Goal: Find specific page/section: Locate a particular part of the current website

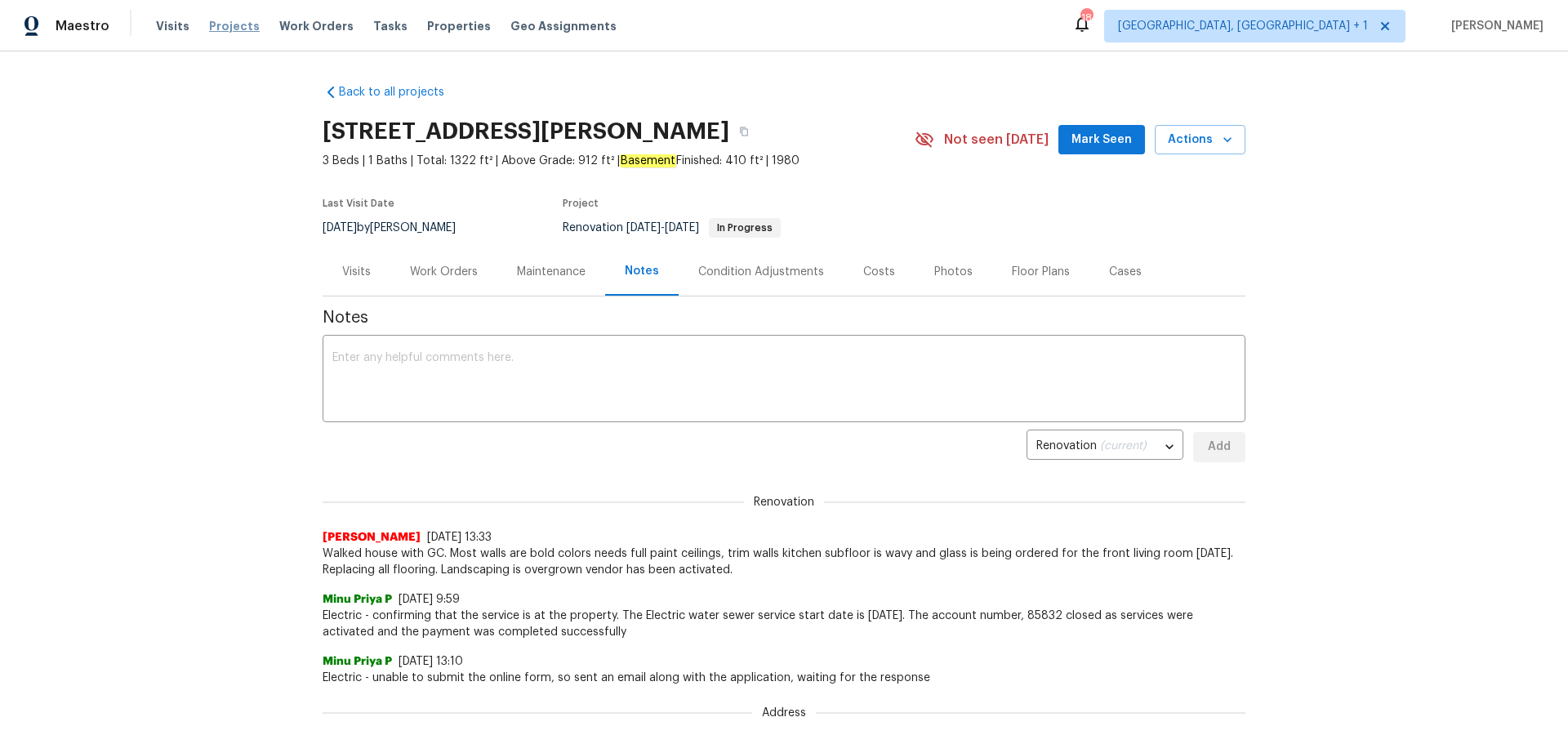
click at [213, 26] on span "Projects" at bounding box center [234, 26] width 50 height 16
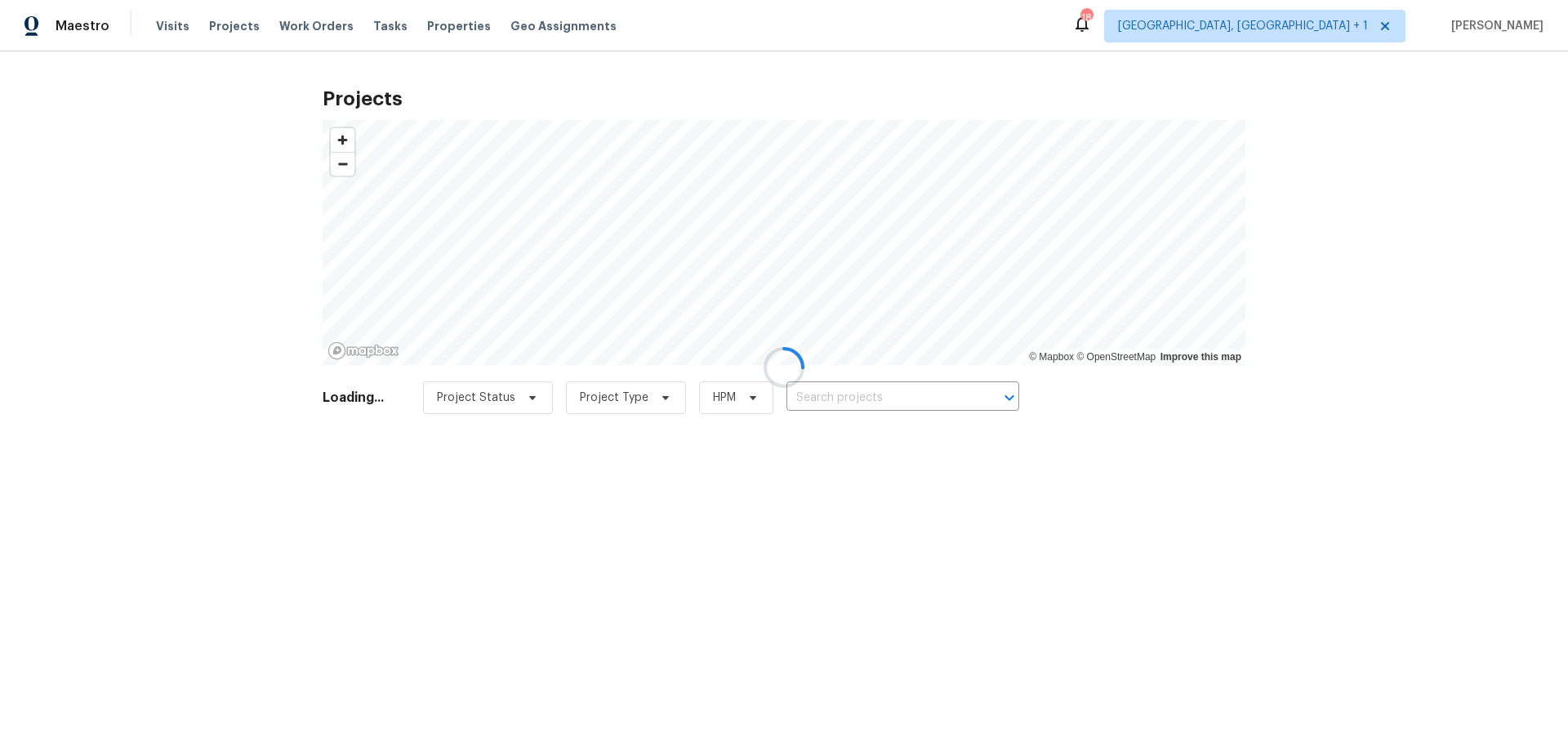
click at [920, 396] on div at bounding box center [784, 368] width 1568 height 735
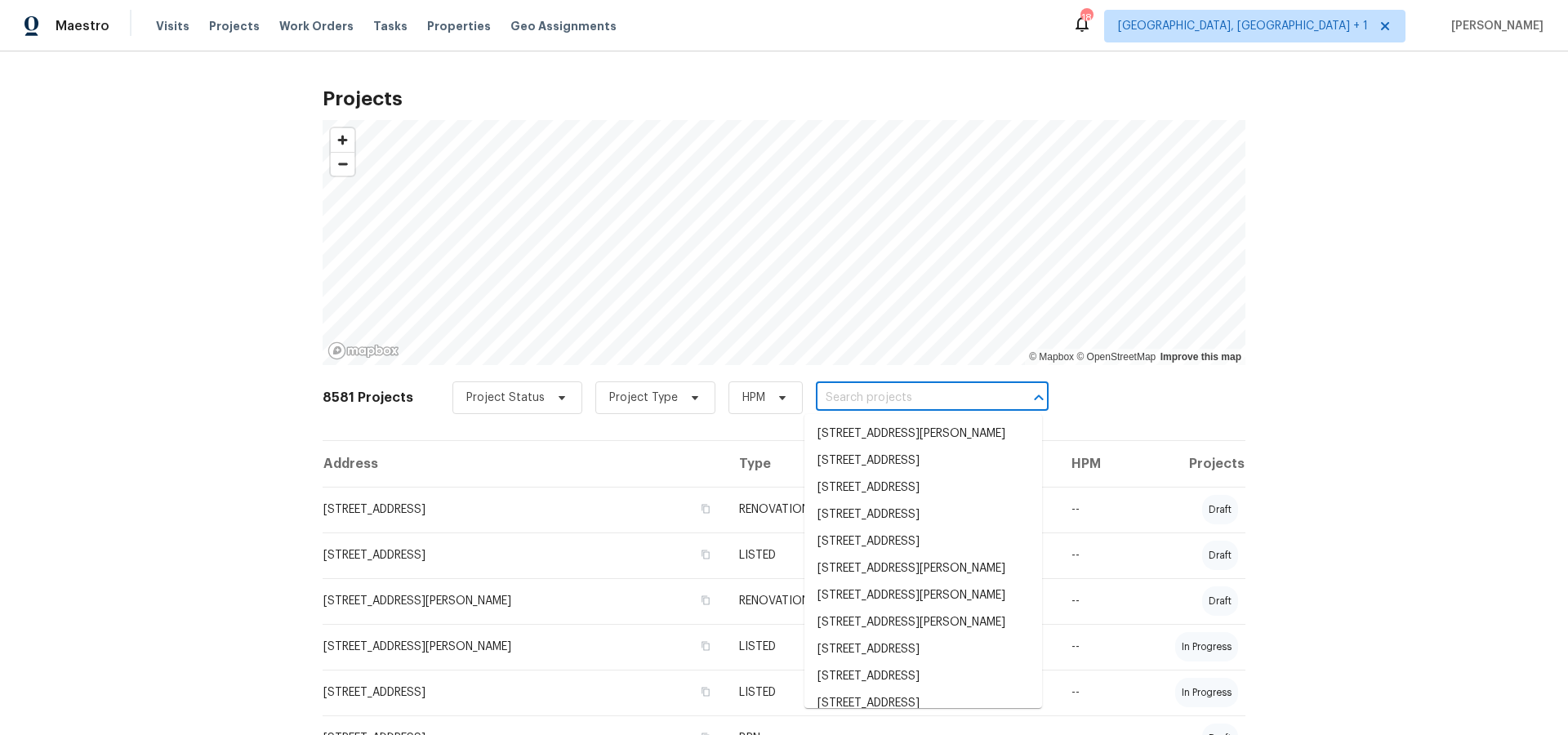
click at [924, 398] on input "text" at bounding box center [909, 398] width 187 height 26
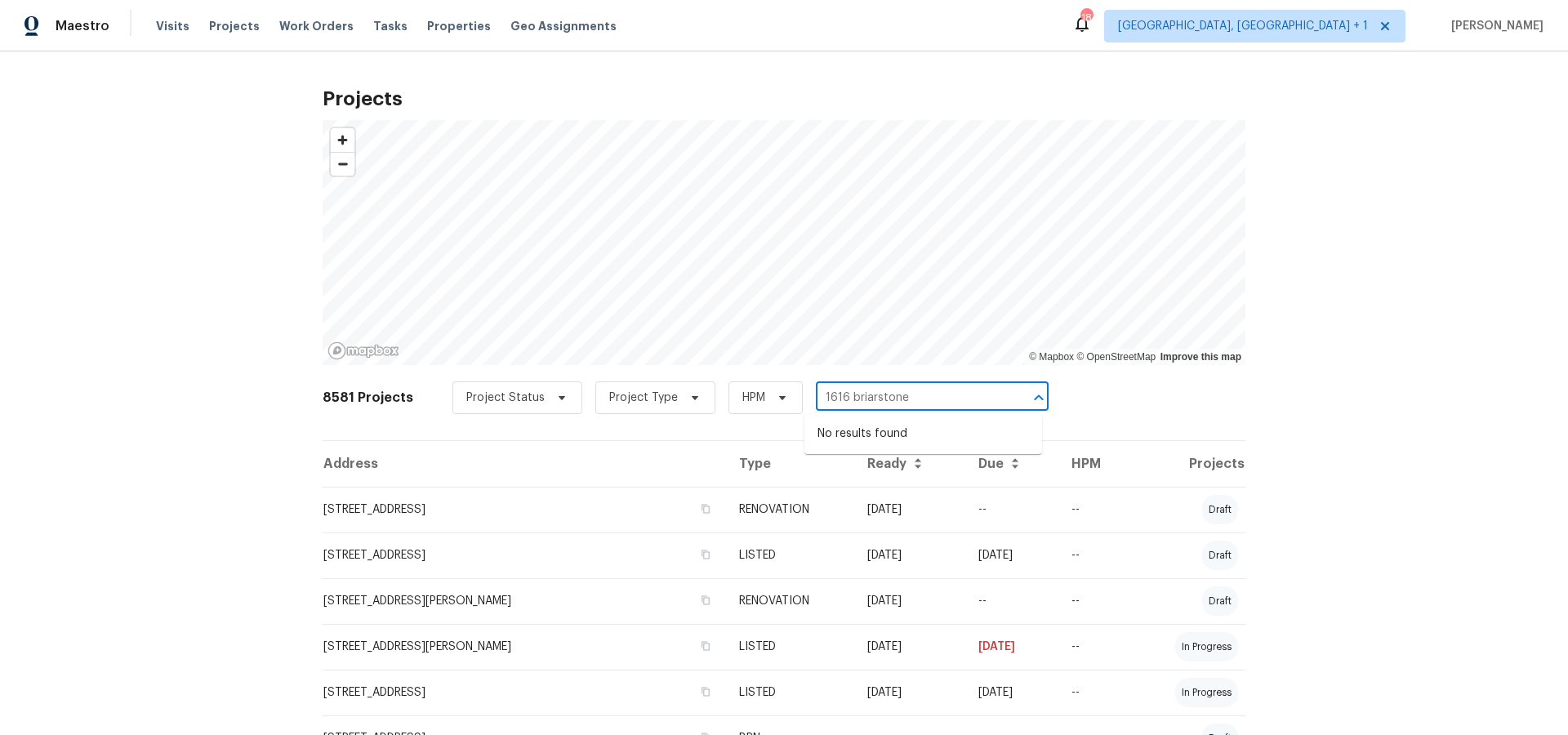
type input "1616 briarstone"
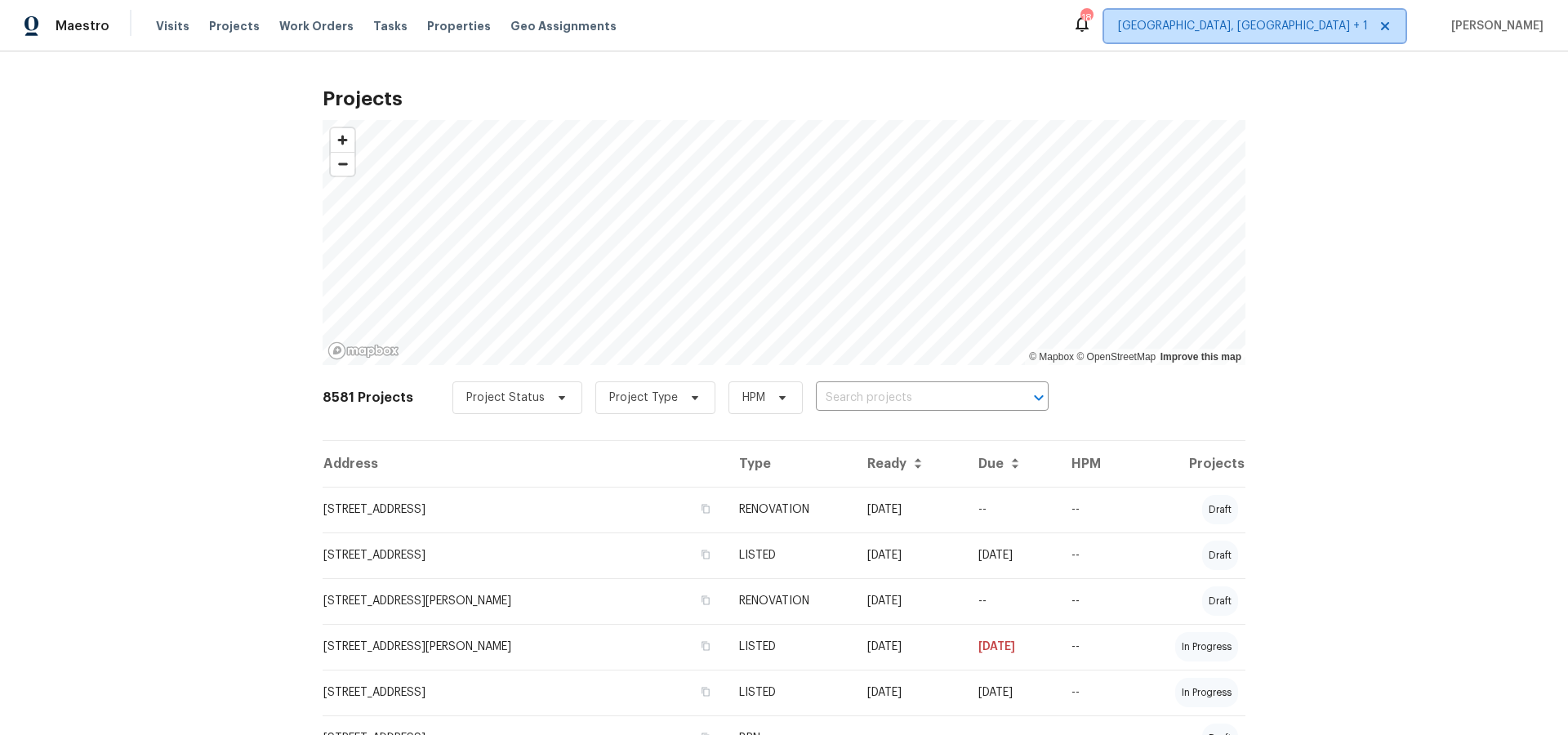
click at [1389, 30] on icon at bounding box center [1385, 26] width 8 height 8
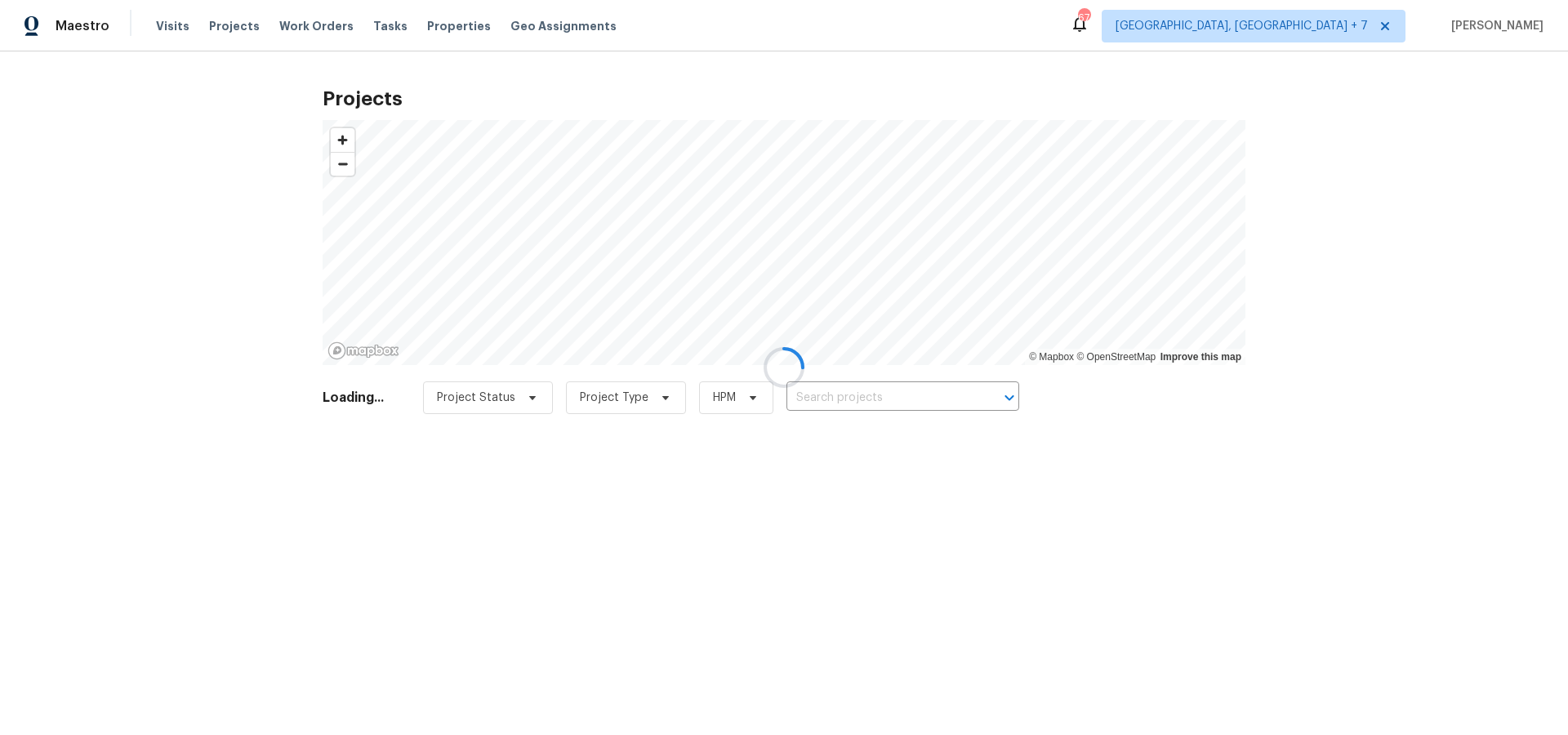
click at [894, 397] on div at bounding box center [784, 368] width 1568 height 735
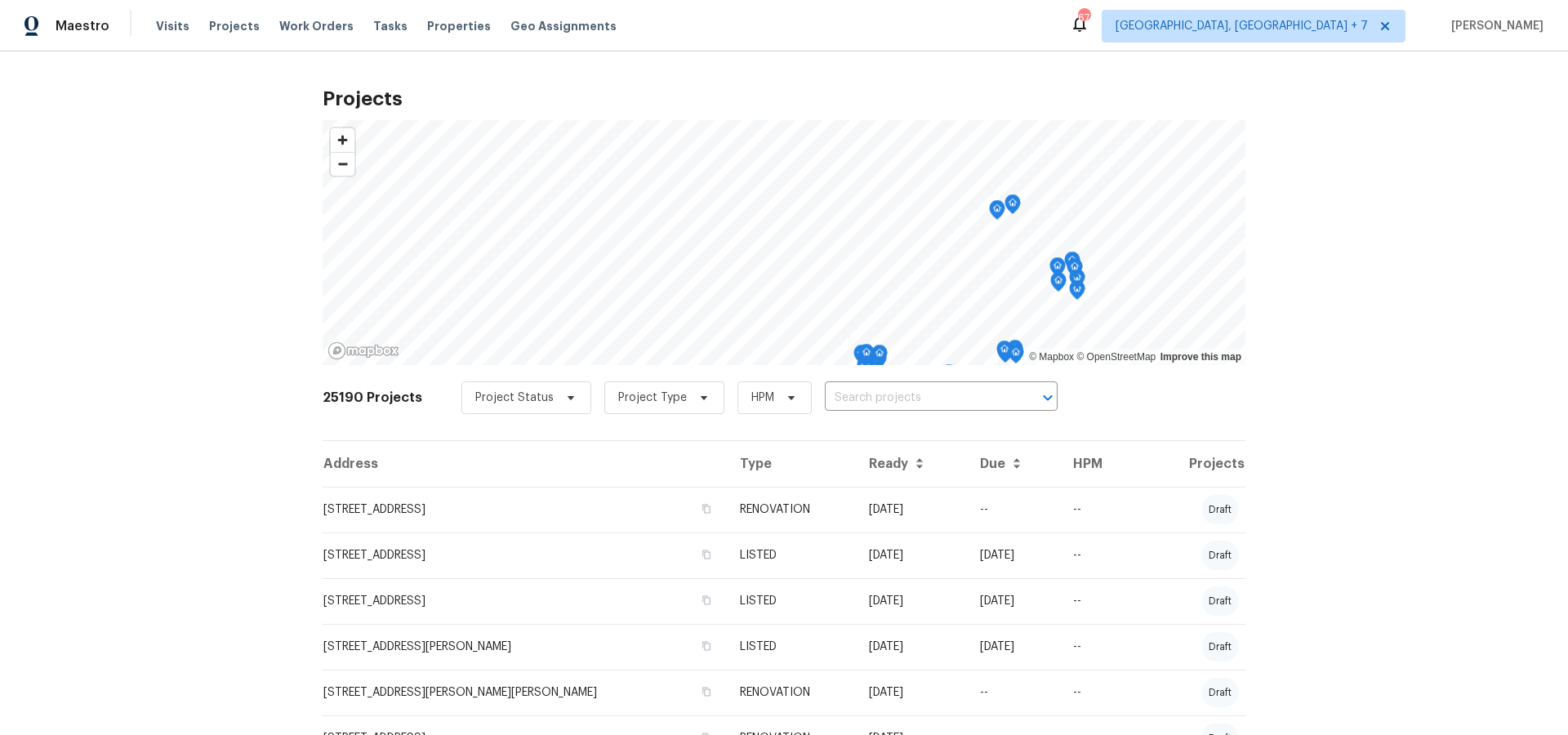
click at [894, 397] on input "text" at bounding box center [918, 398] width 187 height 26
type input "1616"
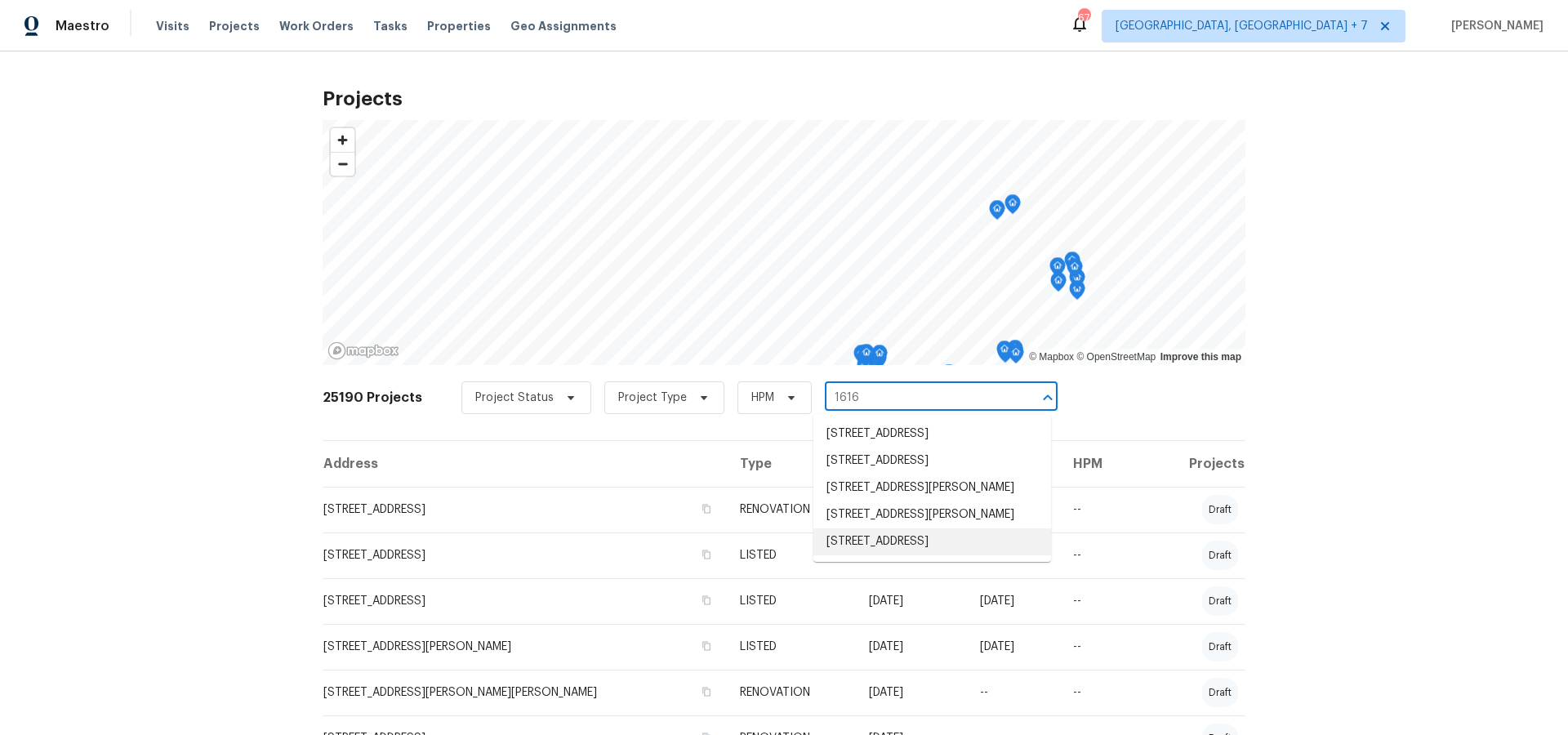
click at [874, 555] on li "[STREET_ADDRESS]" at bounding box center [932, 541] width 237 height 27
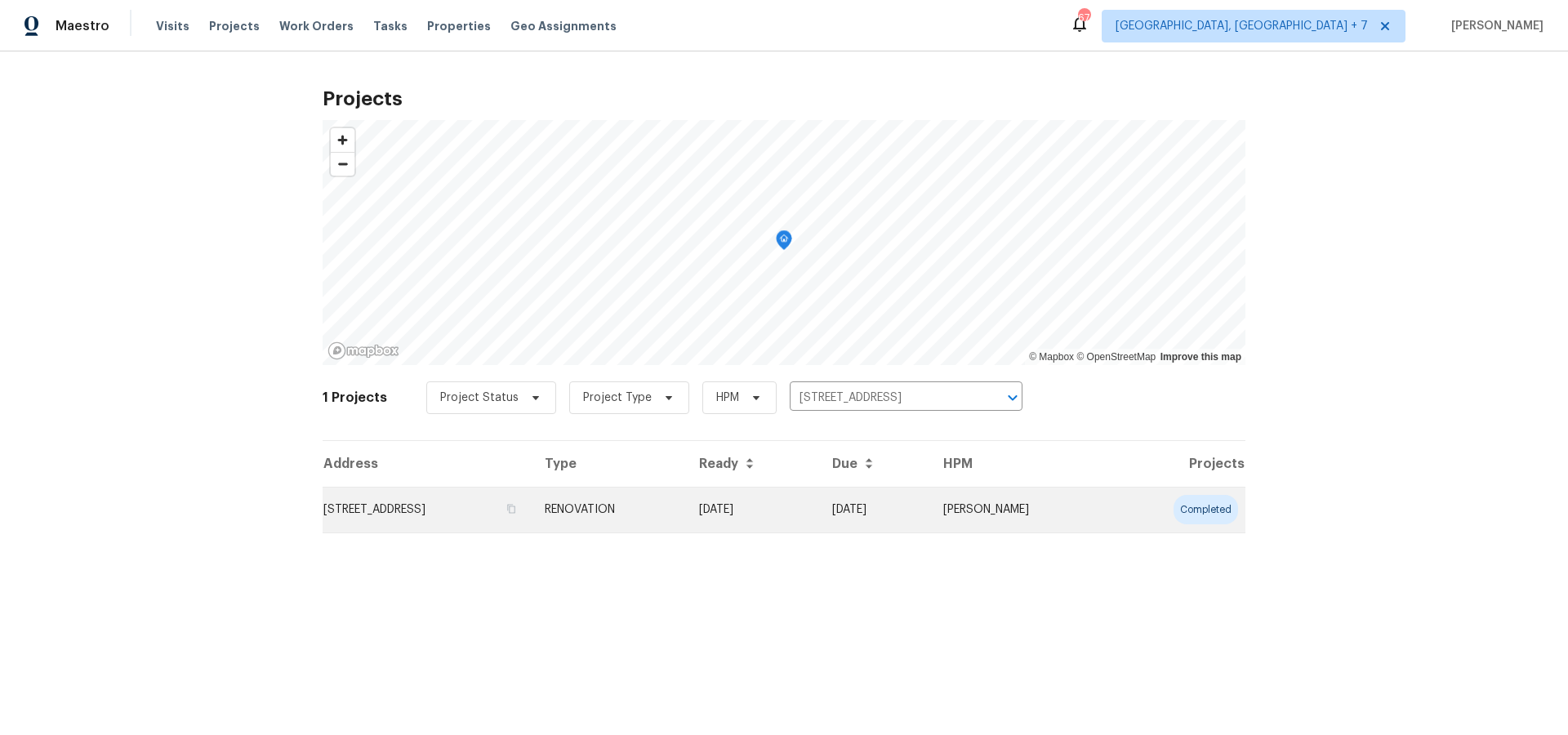
click at [408, 508] on td "[STREET_ADDRESS]" at bounding box center [428, 510] width 209 height 46
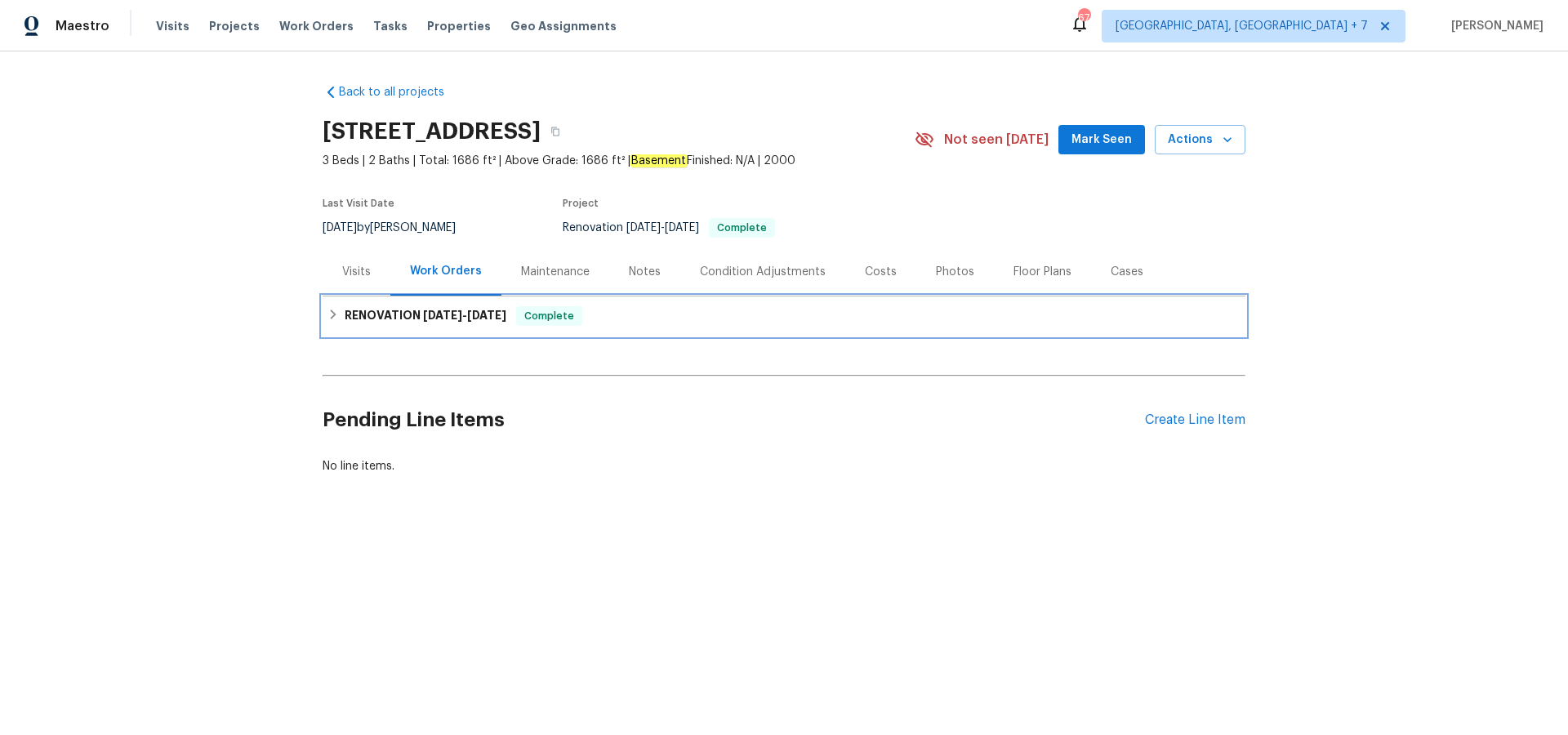
click at [377, 311] on h6 "RENOVATION [DATE] - [DATE]" at bounding box center [425, 316] width 161 height 20
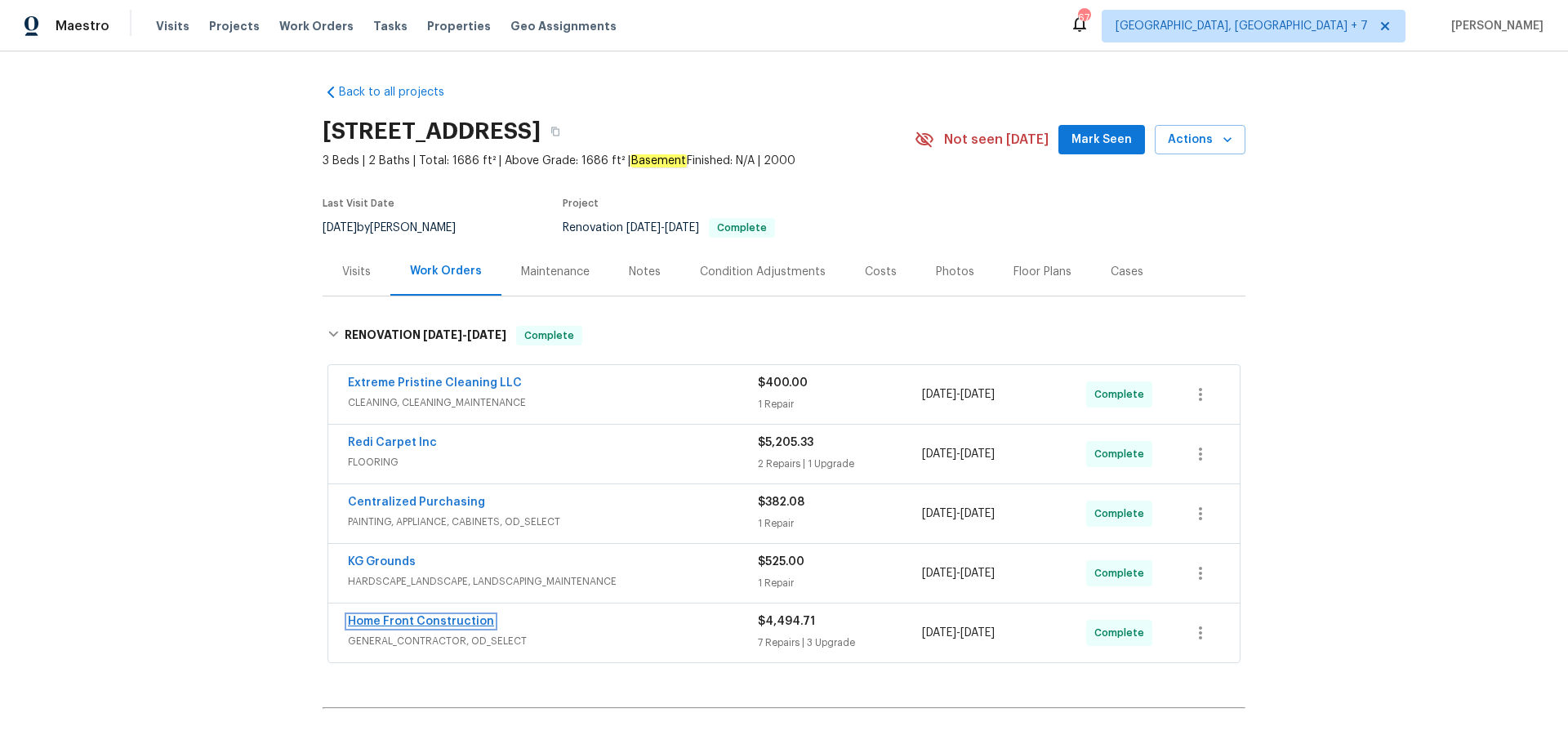
click at [386, 621] on link "Home Front Construction" at bounding box center [420, 621] width 146 height 12
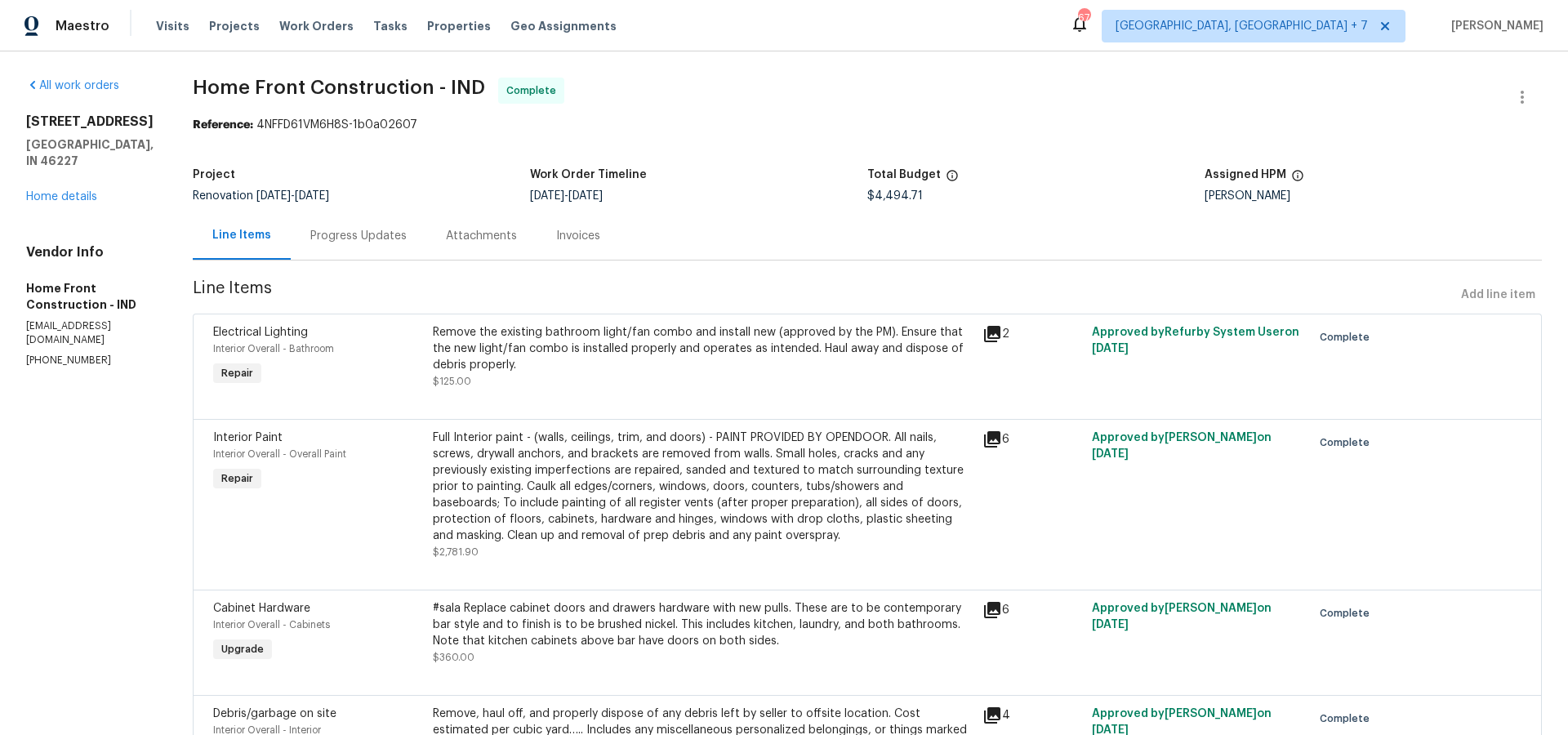
click at [271, 237] on div "Line Items" at bounding box center [241, 236] width 59 height 16
click at [82, 191] on link "Home details" at bounding box center [62, 197] width 71 height 12
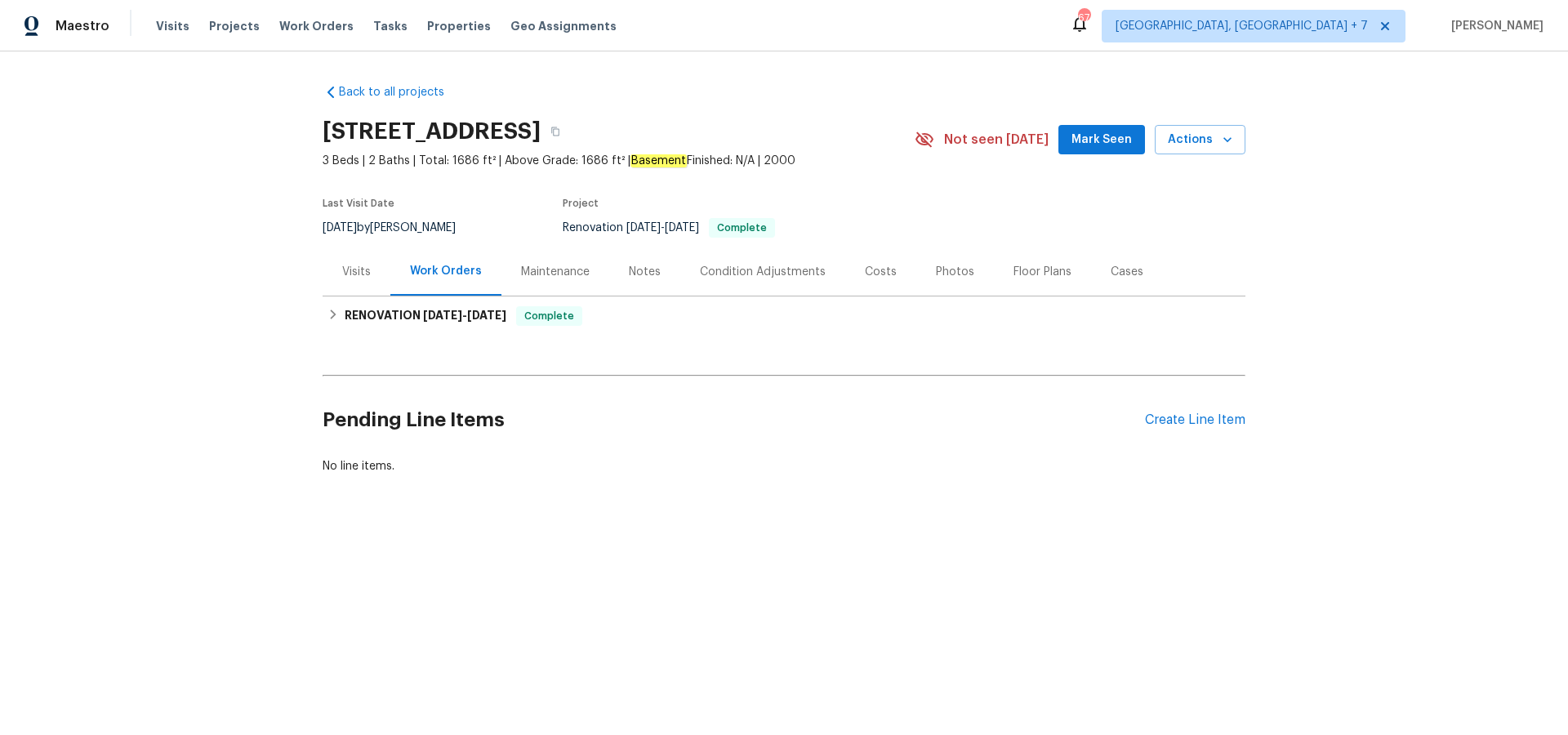
click at [349, 275] on div "Visits" at bounding box center [356, 272] width 29 height 16
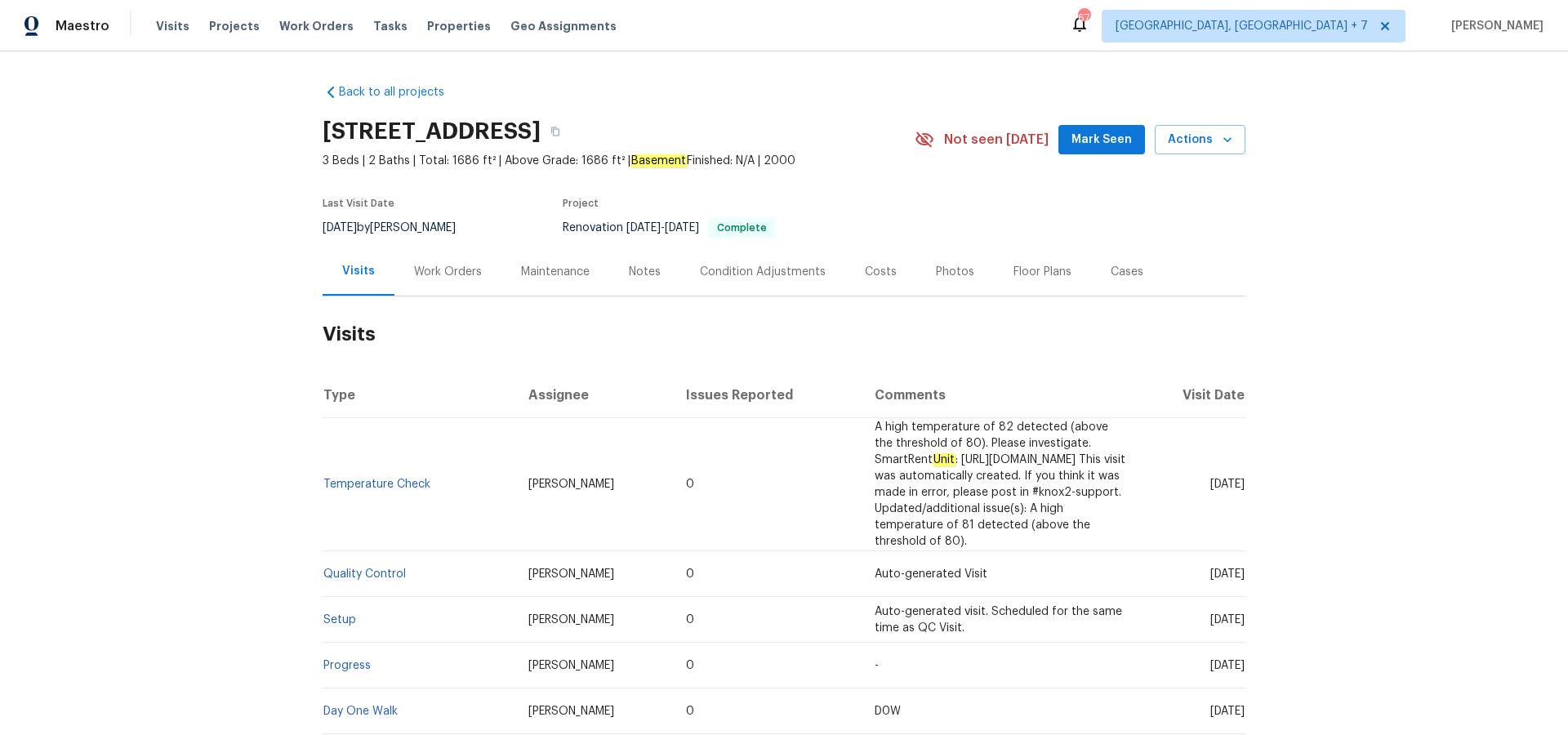
click at [438, 273] on div "Work Orders" at bounding box center [448, 272] width 68 height 16
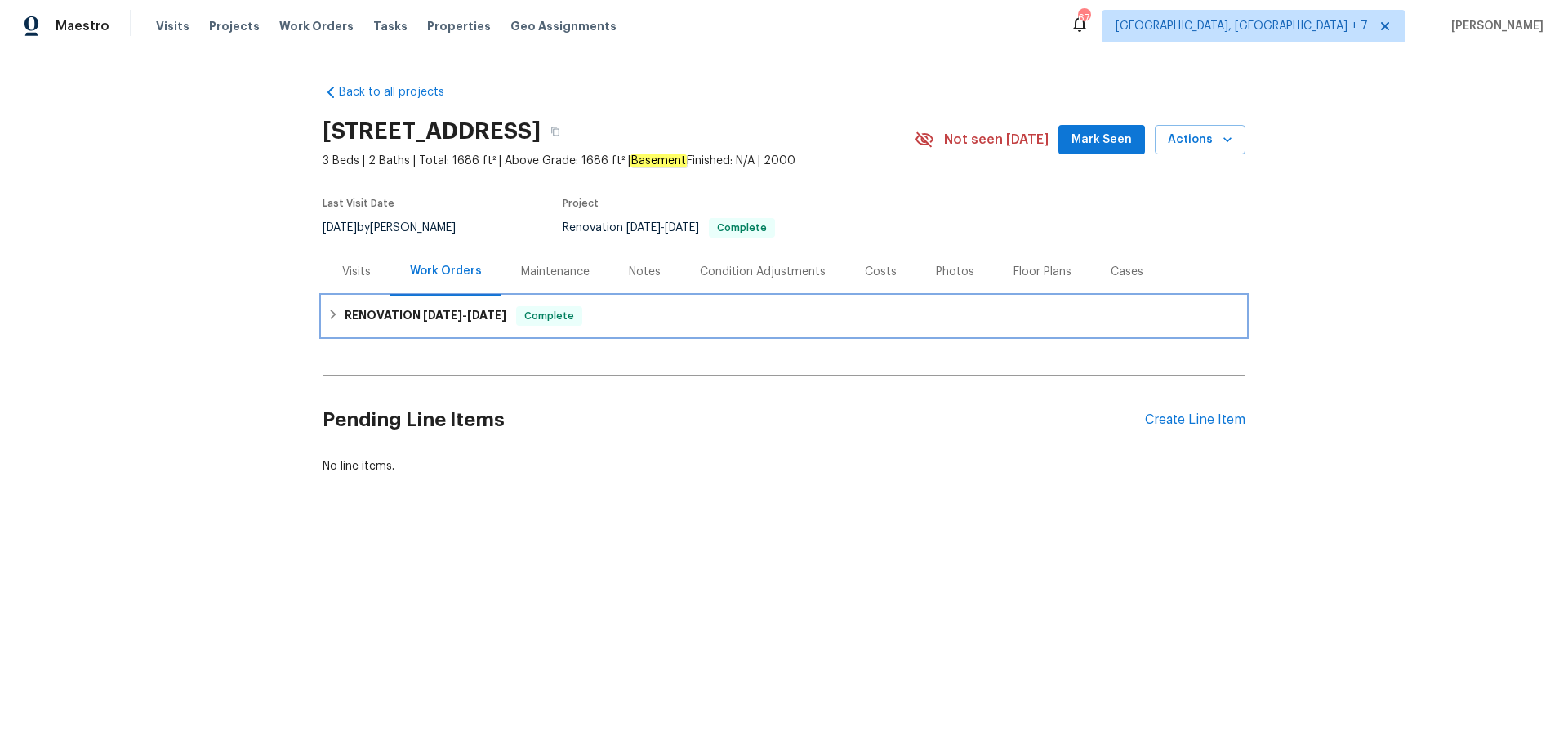
click at [412, 311] on h6 "RENOVATION [DATE] - [DATE]" at bounding box center [425, 316] width 161 height 20
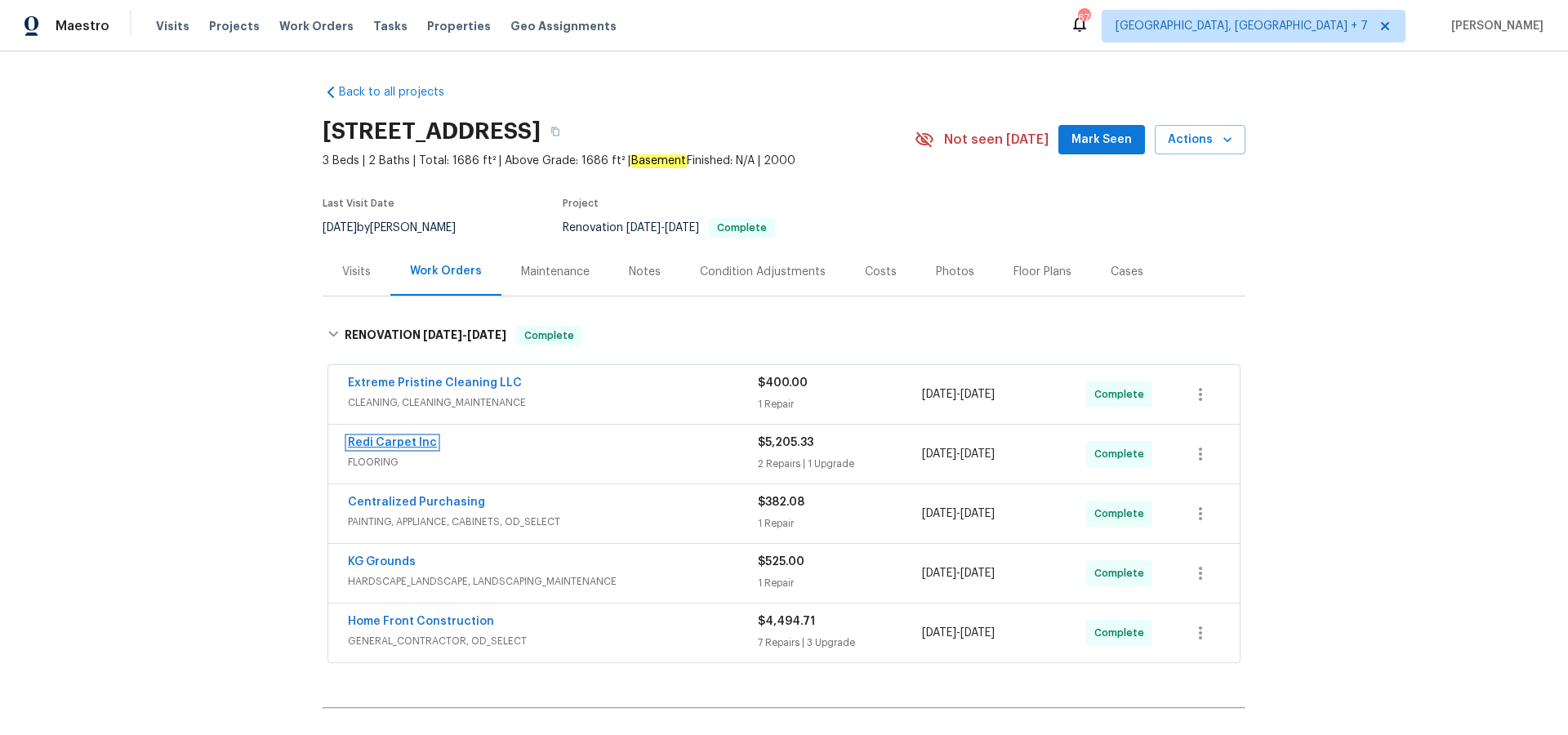
click at [386, 442] on link "Redi Carpet Inc" at bounding box center [392, 442] width 89 height 12
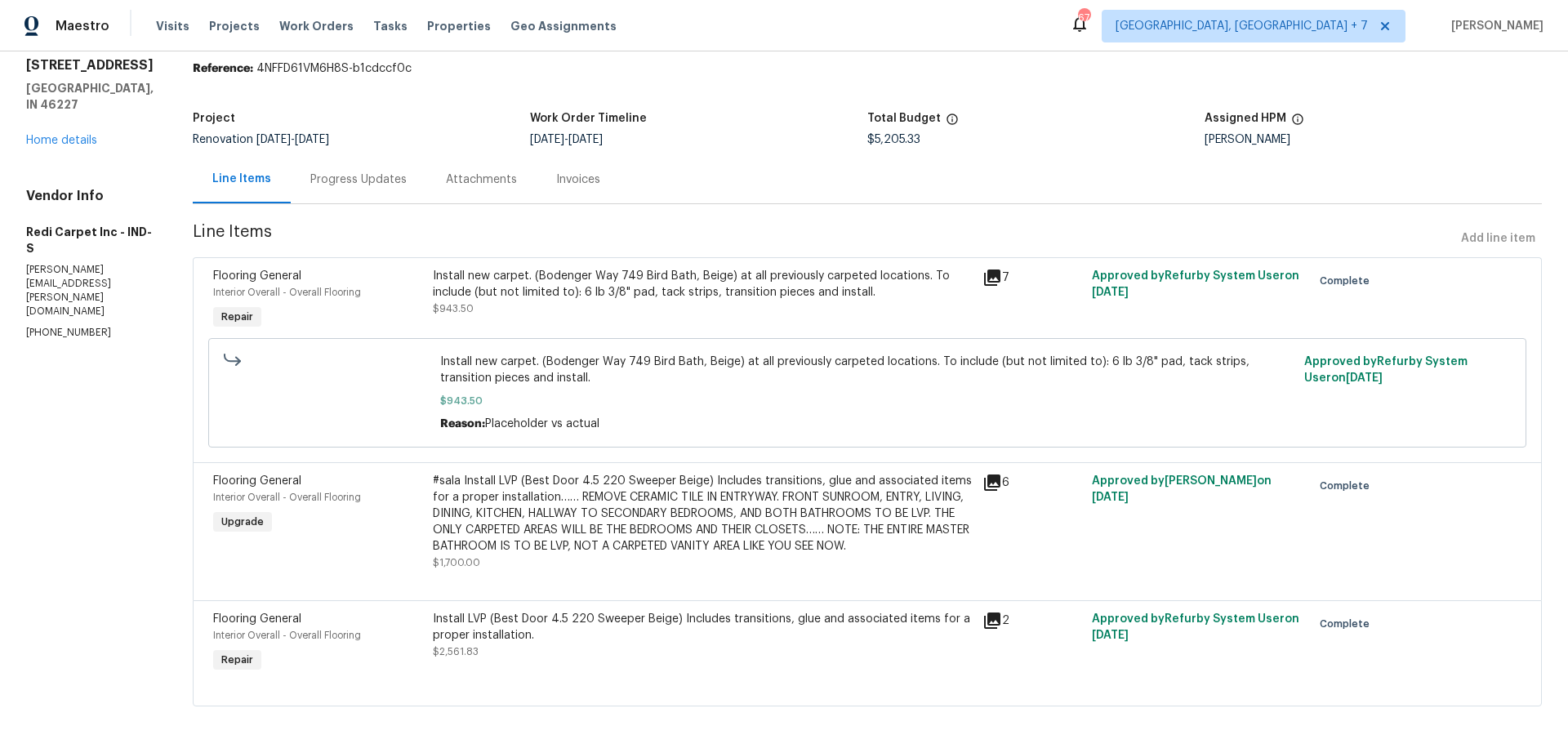
scroll to position [75, 0]
